Goal: Information Seeking & Learning: Learn about a topic

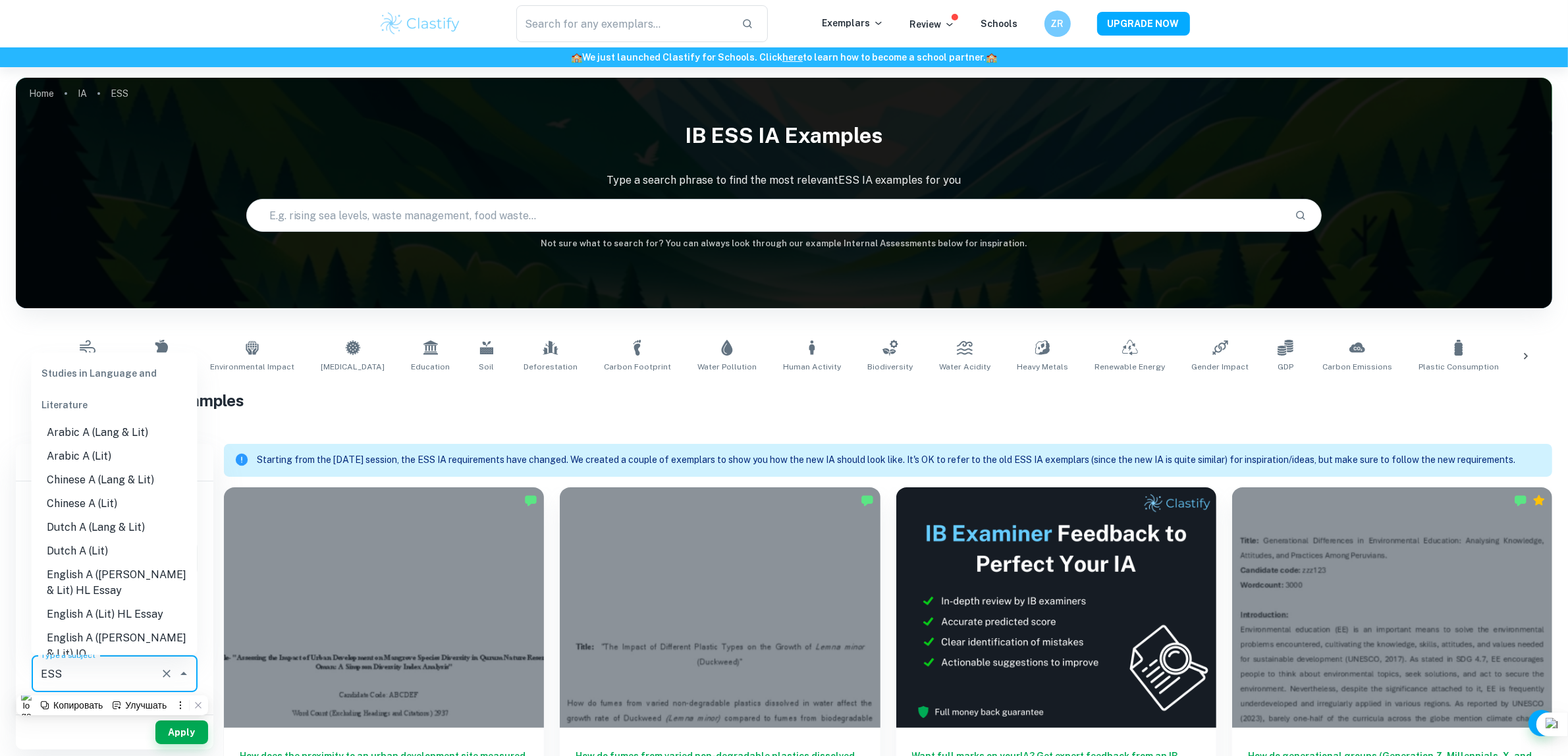
scroll to position [1891, 0]
type input "и"
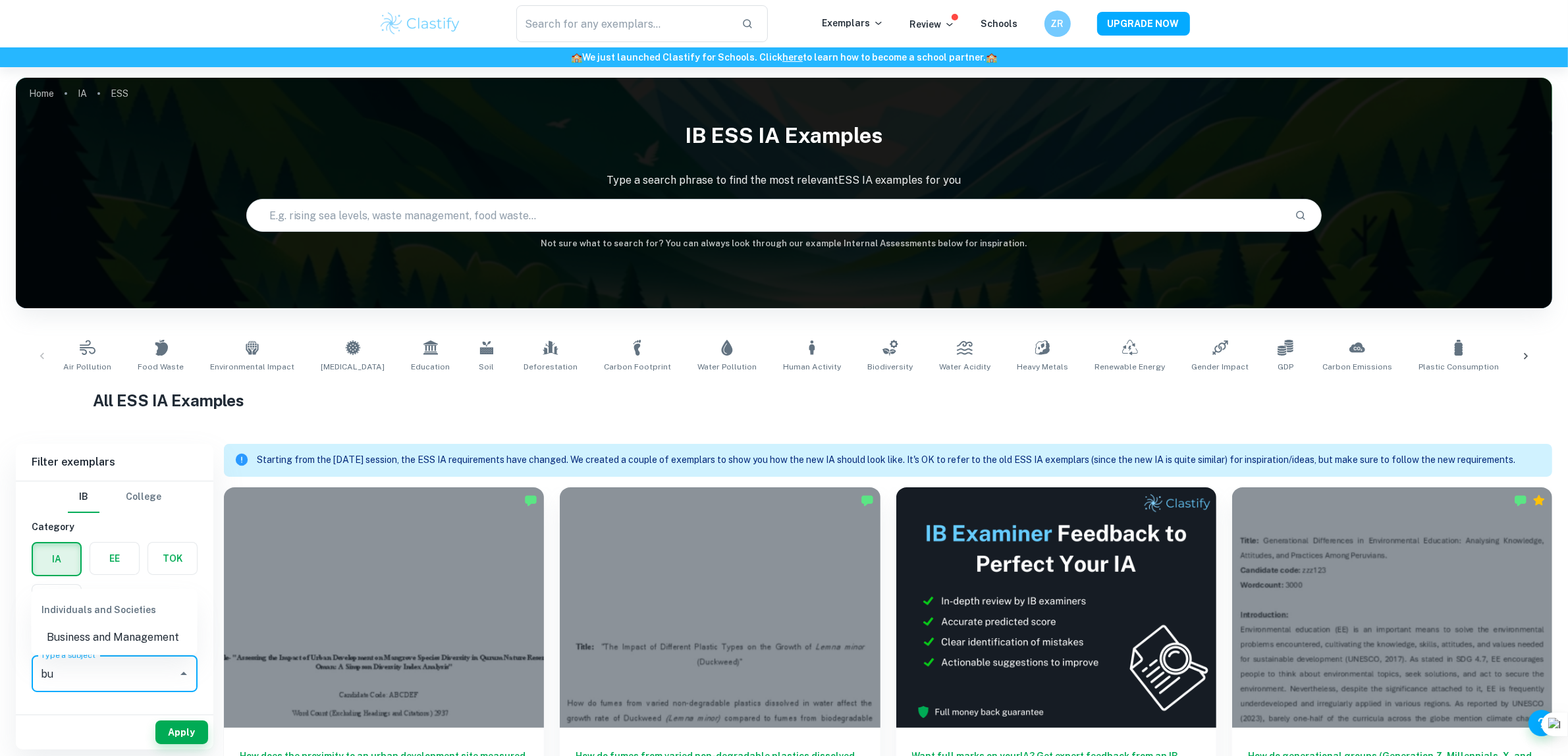
click at [142, 631] on li "Business and Management" at bounding box center [114, 638] width 166 height 24
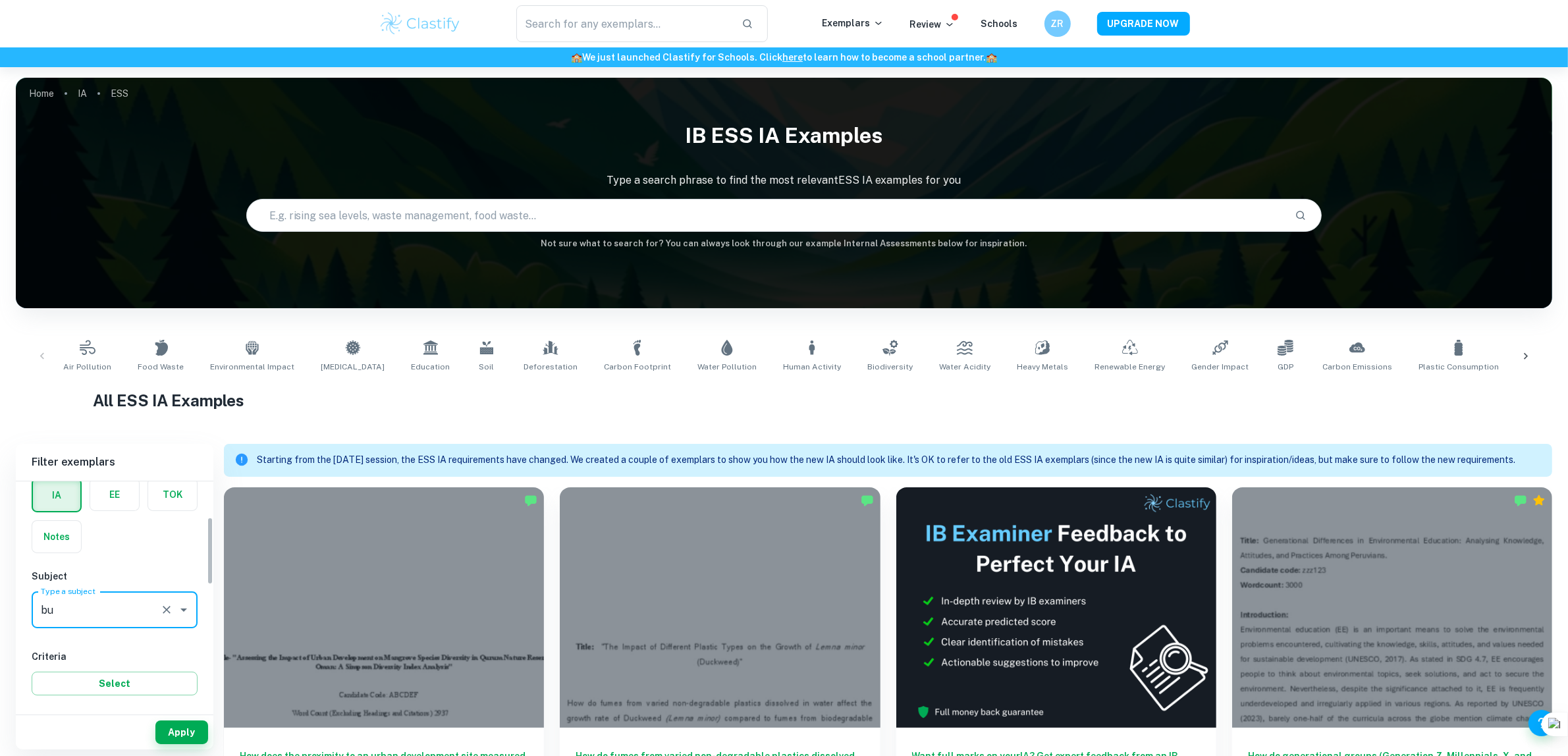
scroll to position [165, 0]
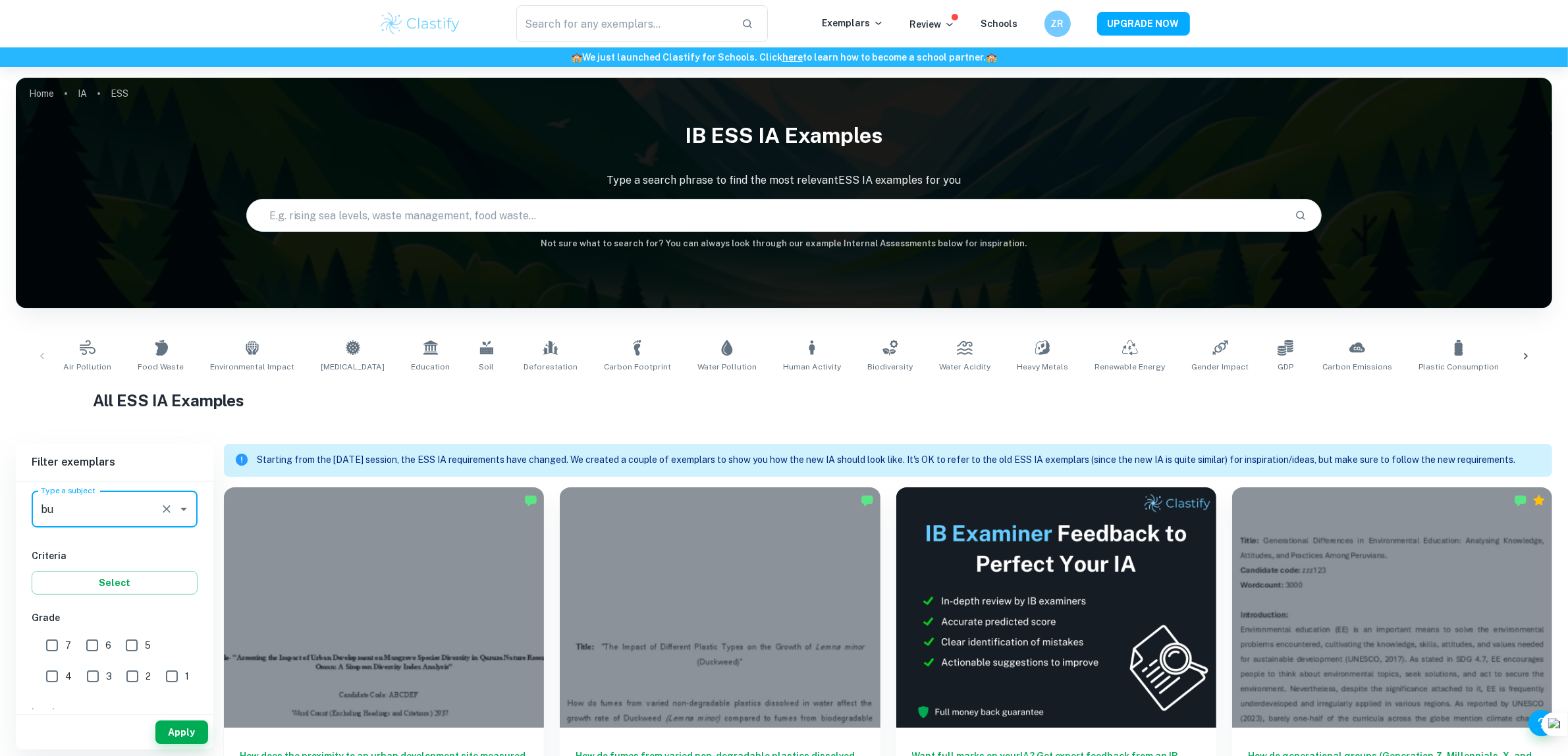
type input "Business and Management"
click at [41, 647] on input "7" at bounding box center [51, 645] width 27 height 27
checkbox input "true"
click at [185, 735] on button "Apply" at bounding box center [182, 732] width 53 height 24
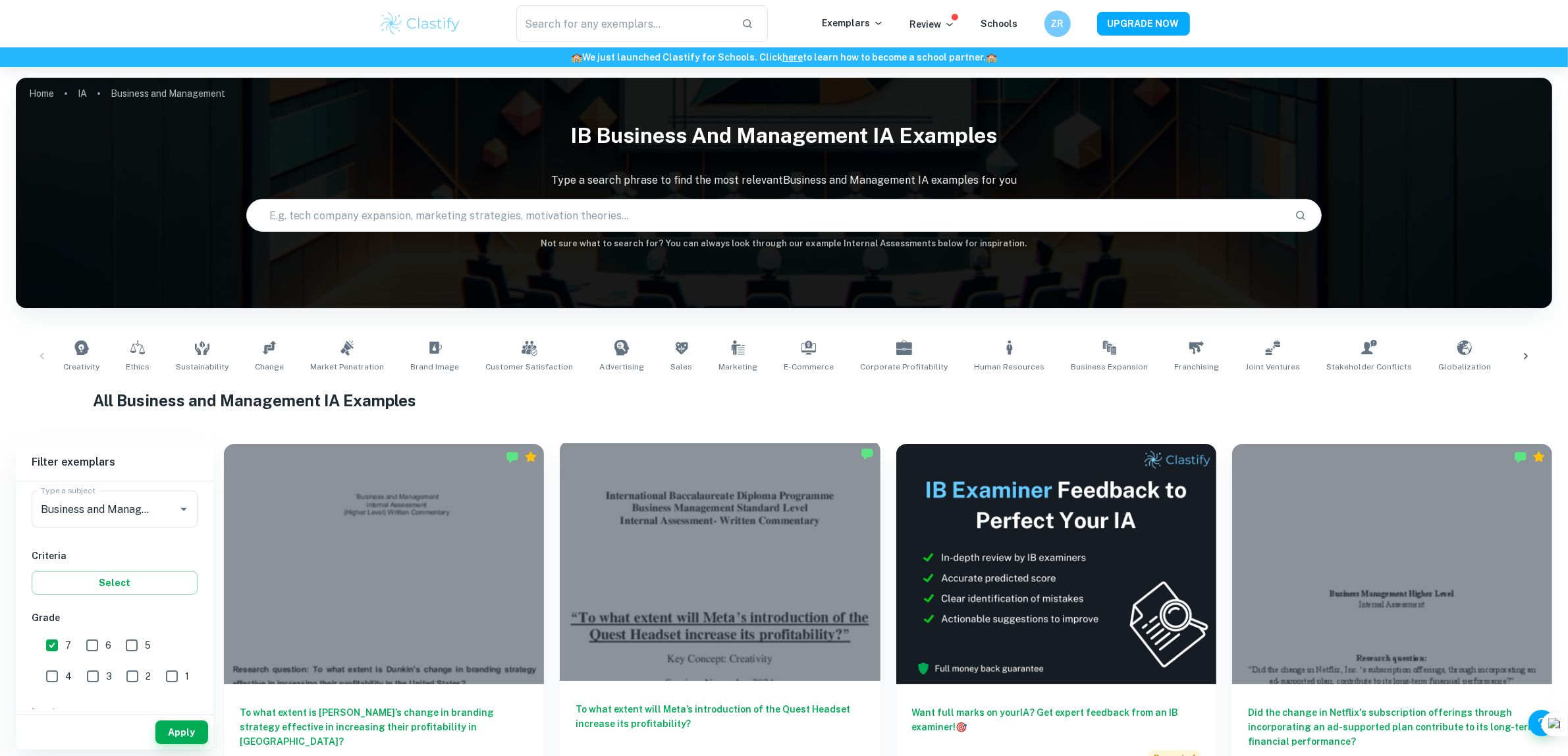
click at [640, 613] on div at bounding box center [719, 561] width 320 height 240
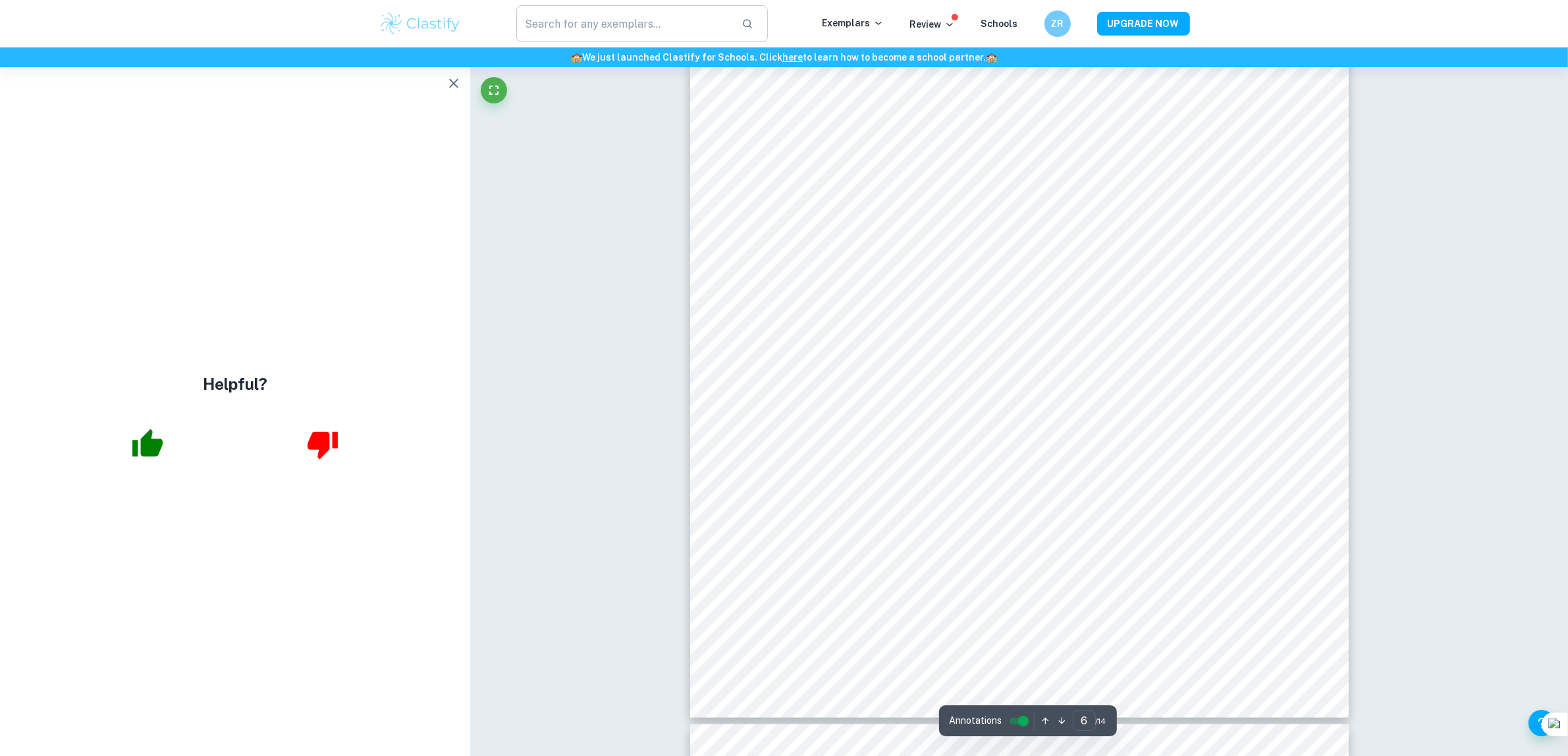
scroll to position [3568, 0]
type input "1"
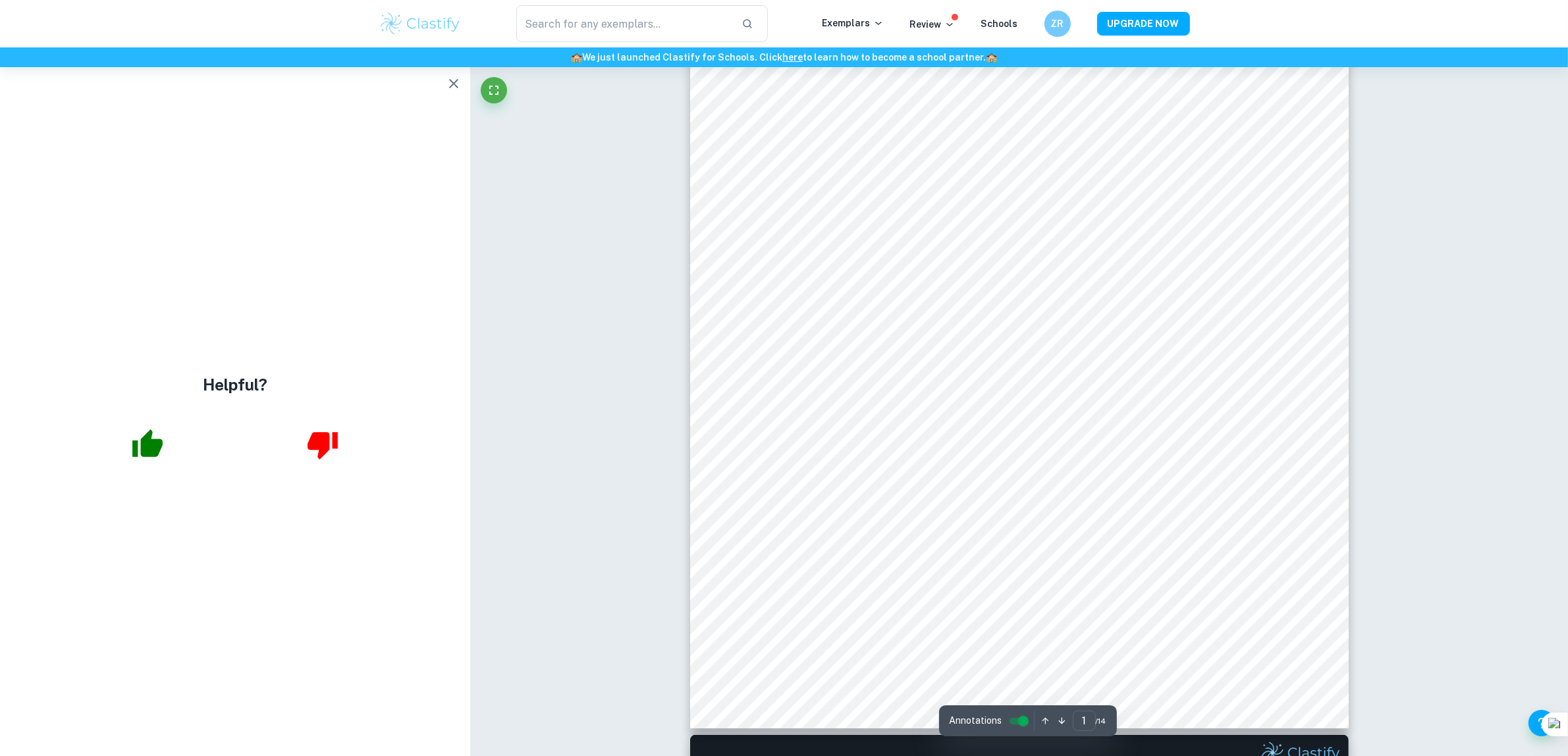
scroll to position [165, 0]
